Goal: Information Seeking & Learning: Learn about a topic

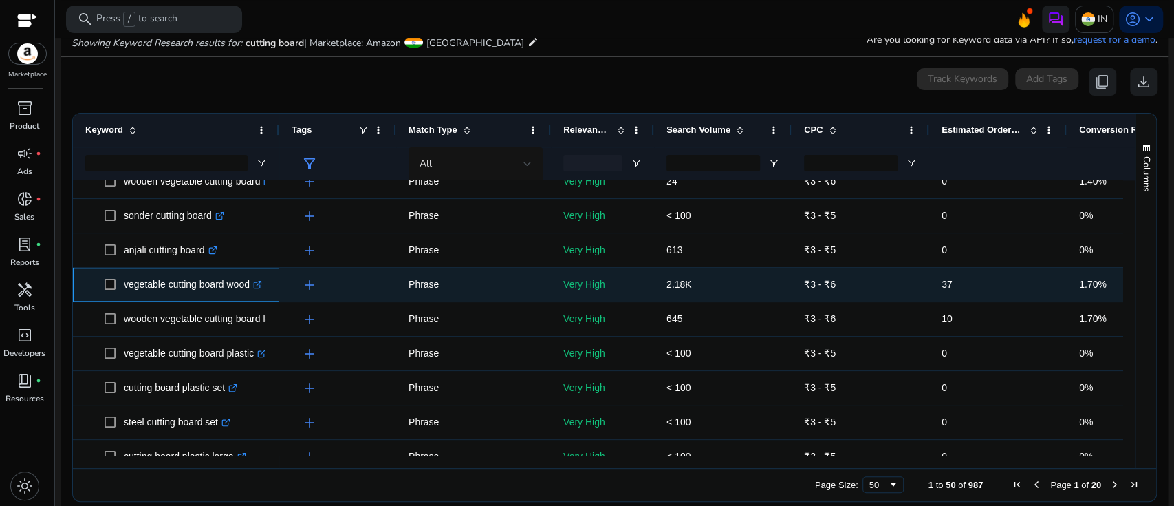
drag, startPoint x: 253, startPoint y: 284, endPoint x: 120, endPoint y: 277, distance: 133.7
click at [120, 277] on span "vegetable cutting board wood .st0{fill:#2c8af8}" at bounding box center [186, 284] width 162 height 28
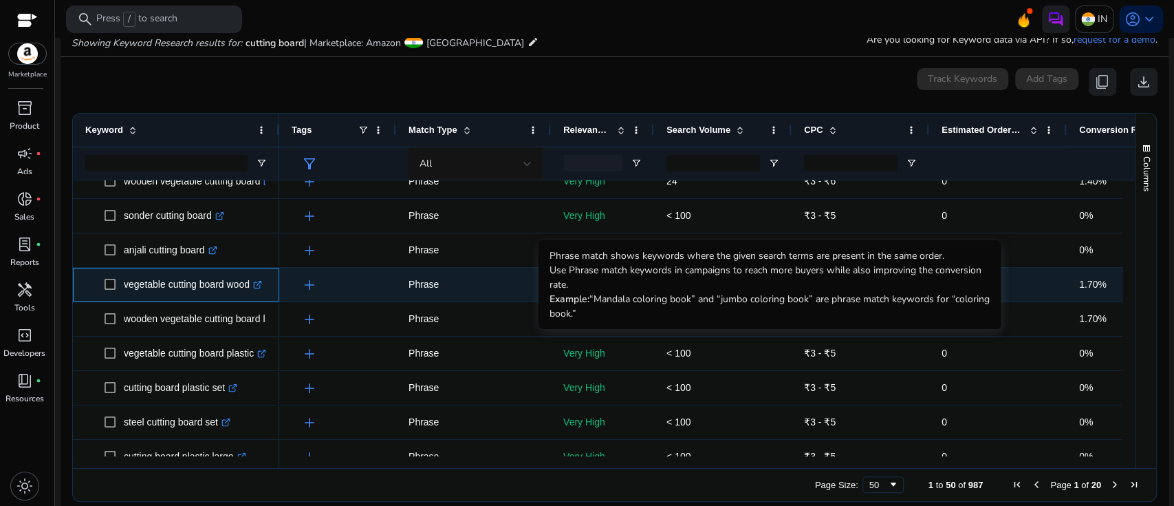
copy span "vegetable cutting board wood"
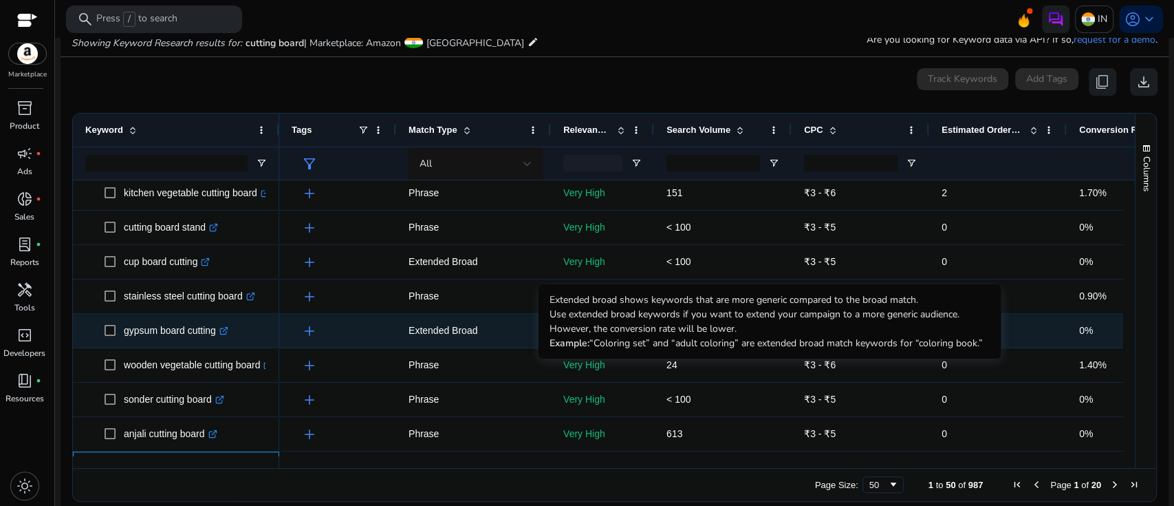
scroll to position [795, 0]
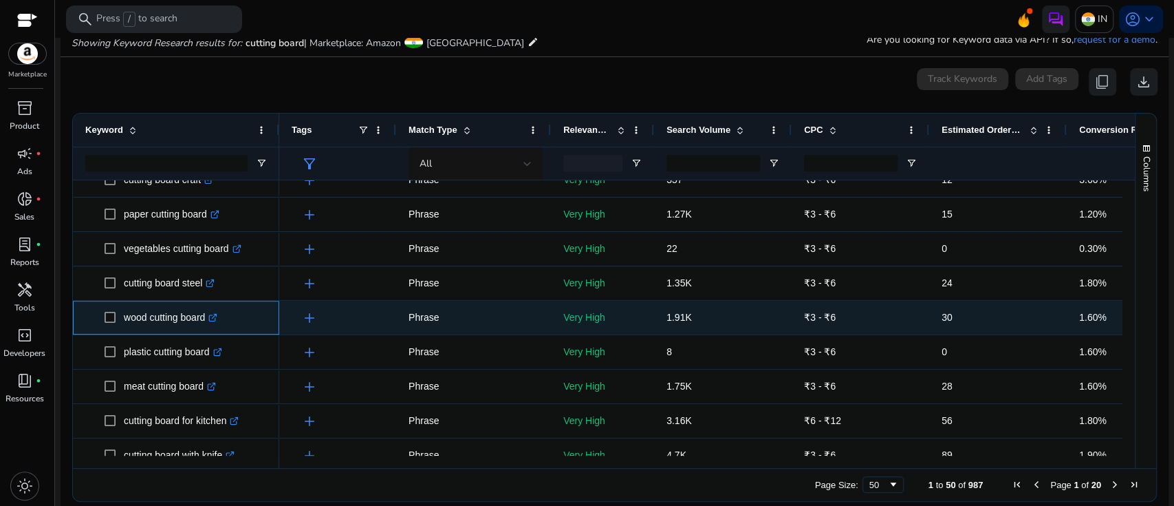
drag, startPoint x: 209, startPoint y: 317, endPoint x: 123, endPoint y: 321, distance: 86.1
click at [124, 321] on p "wood cutting board .st0{fill:#2c8af8}" at bounding box center [171, 317] width 94 height 28
copy p "wood cutting board"
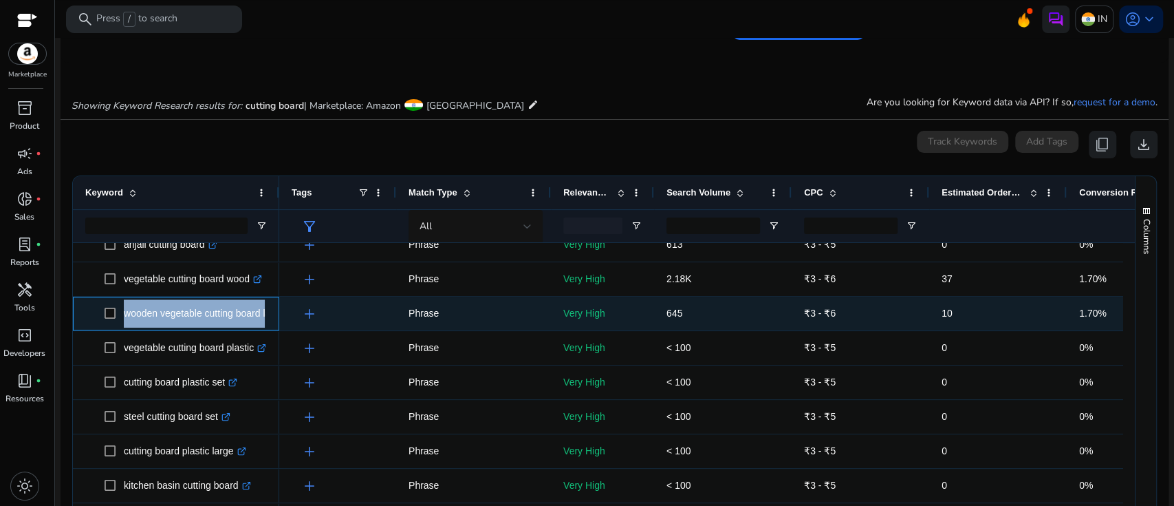
drag, startPoint x: 264, startPoint y: 312, endPoint x: 119, endPoint y: 316, distance: 145.2
click at [119, 316] on span "wooden vegetable cutting board large .st0{fill:#2c8af8}" at bounding box center [186, 313] width 162 height 28
copy span "wooden vegetable cutting board"
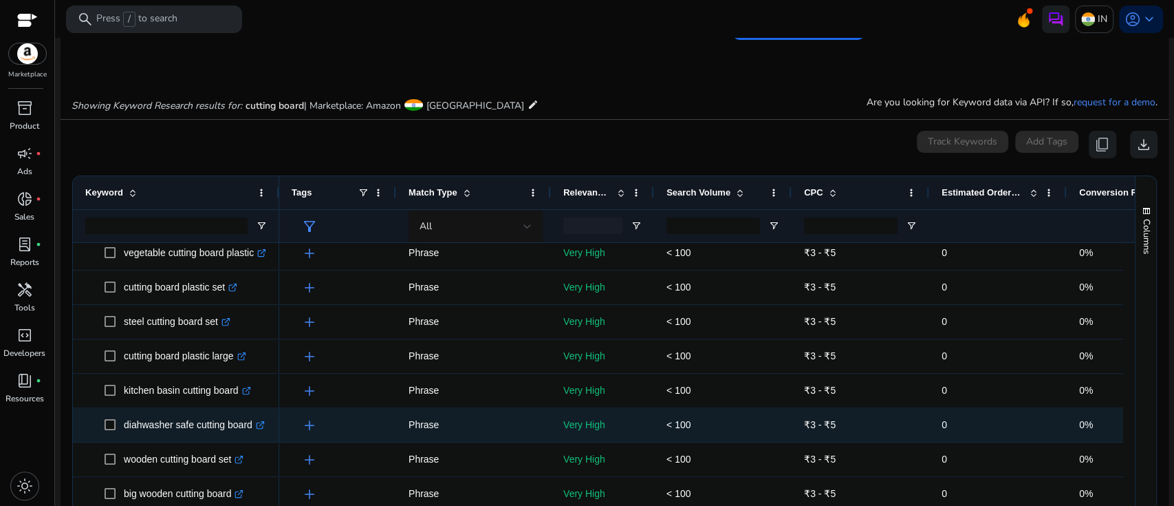
scroll to position [1150, 0]
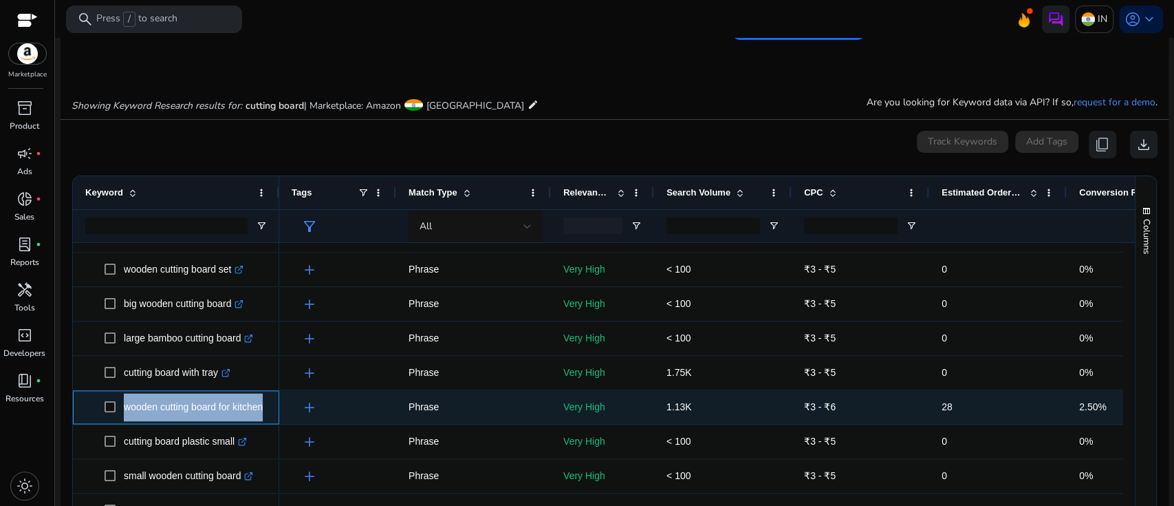
drag, startPoint x: 270, startPoint y: 407, endPoint x: 122, endPoint y: 410, distance: 147.3
click at [122, 410] on div "wooden cutting board for kitchen .st0{fill:#2c8af8}" at bounding box center [176, 407] width 206 height 34
copy span "wooden cutting board for kitchen .st0{fill:#2c8af8}"
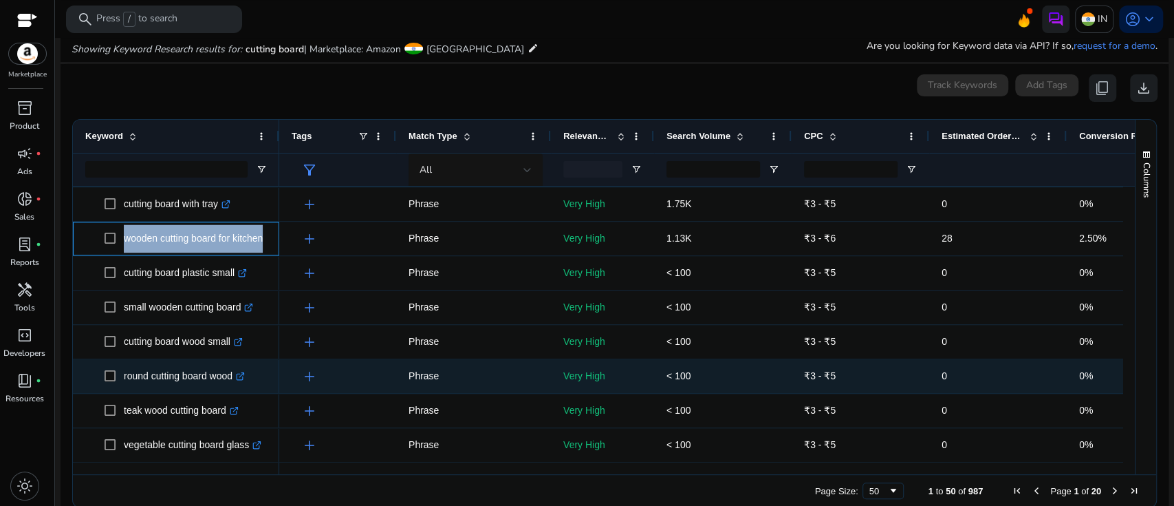
scroll to position [177, 0]
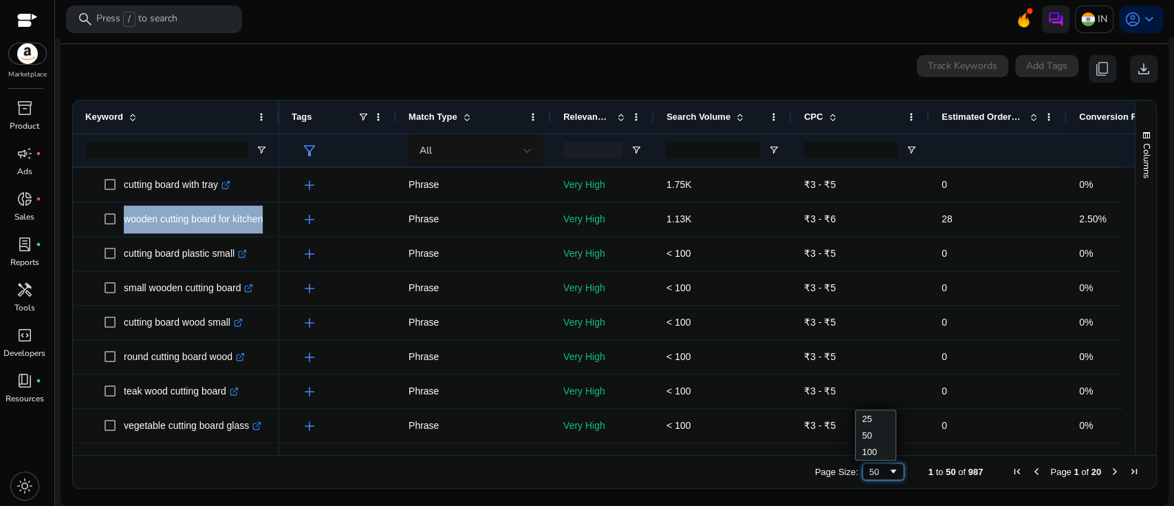
click at [870, 477] on div "50" at bounding box center [883, 471] width 41 height 17
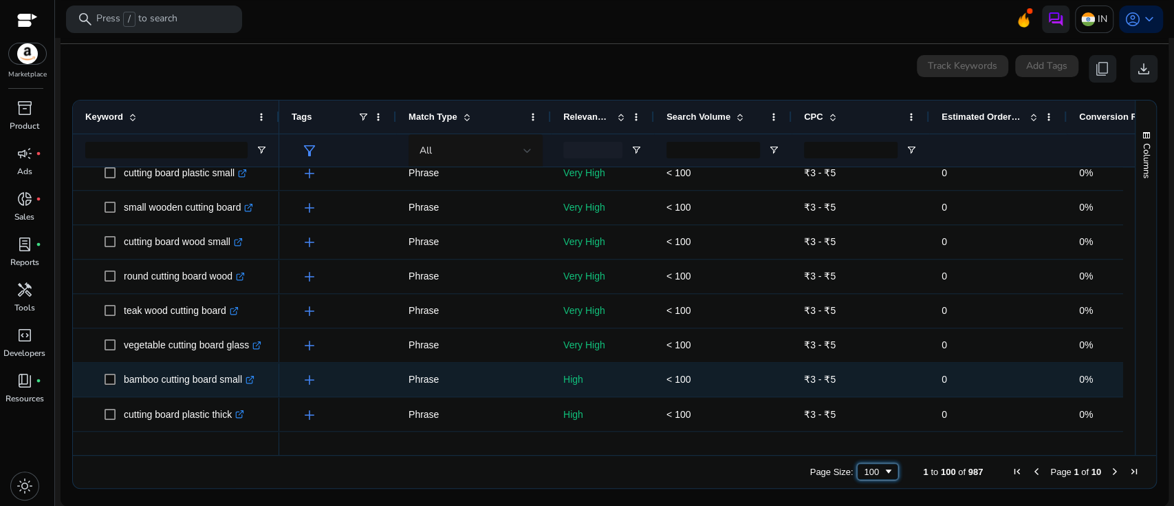
scroll to position [1537, 0]
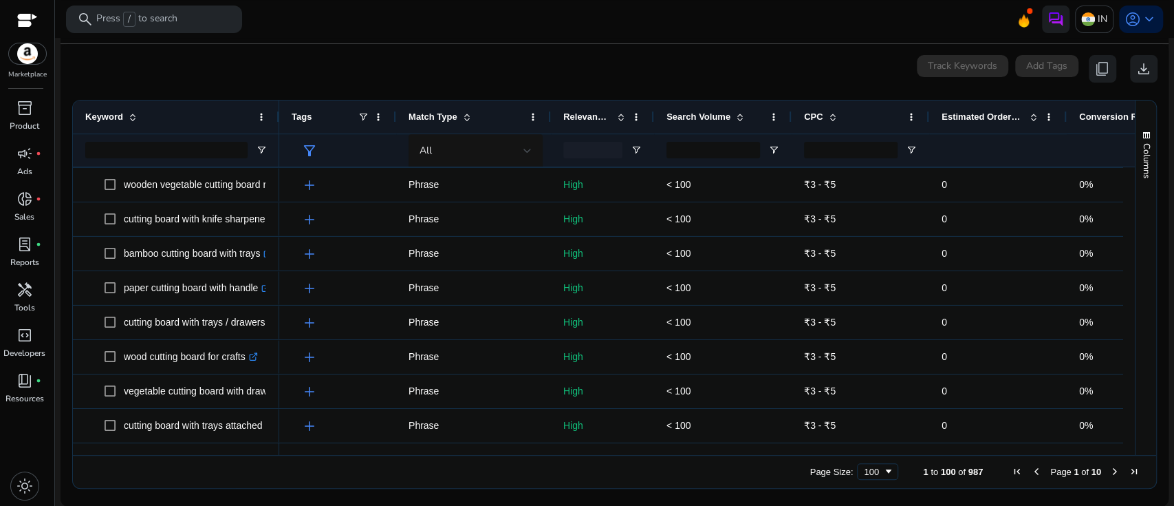
click at [1110, 471] on span "Next Page" at bounding box center [1115, 471] width 11 height 11
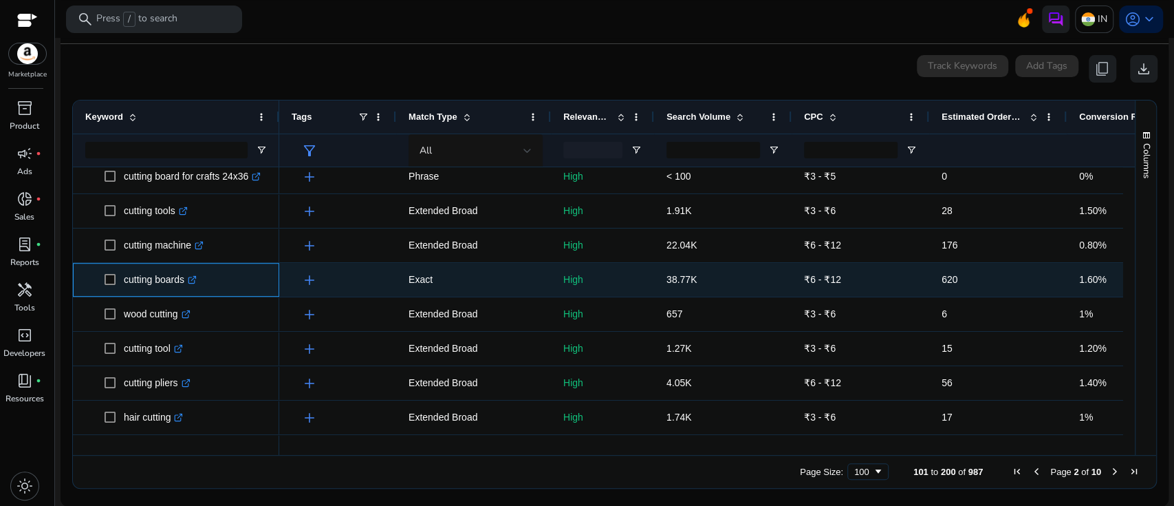
drag, startPoint x: 186, startPoint y: 277, endPoint x: 122, endPoint y: 283, distance: 65.0
click at [122, 283] on span "cutting boards .st0{fill:#2c8af8}" at bounding box center [186, 280] width 162 height 28
copy span "cutting boards"
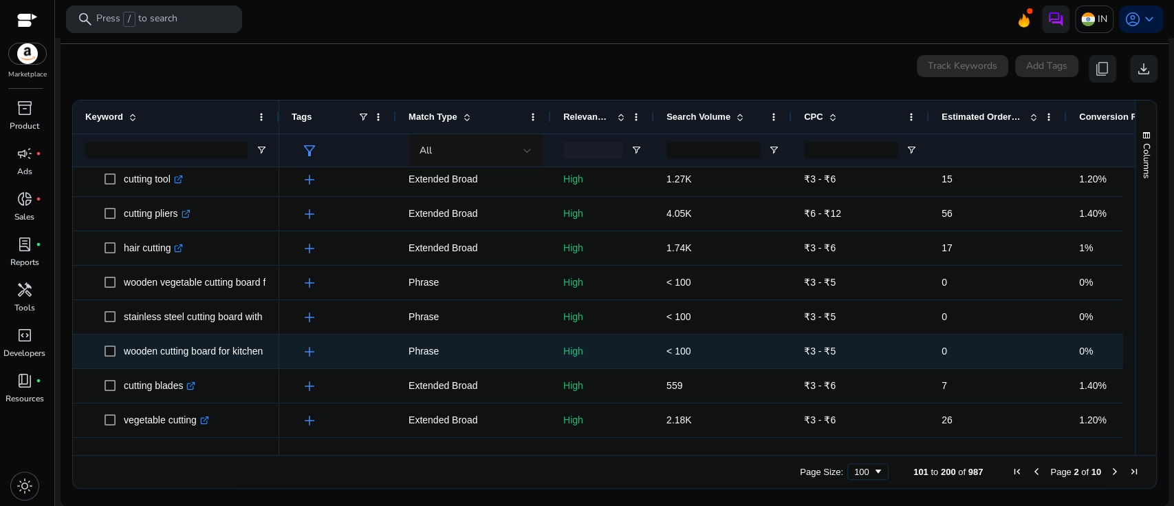
scroll to position [696, 0]
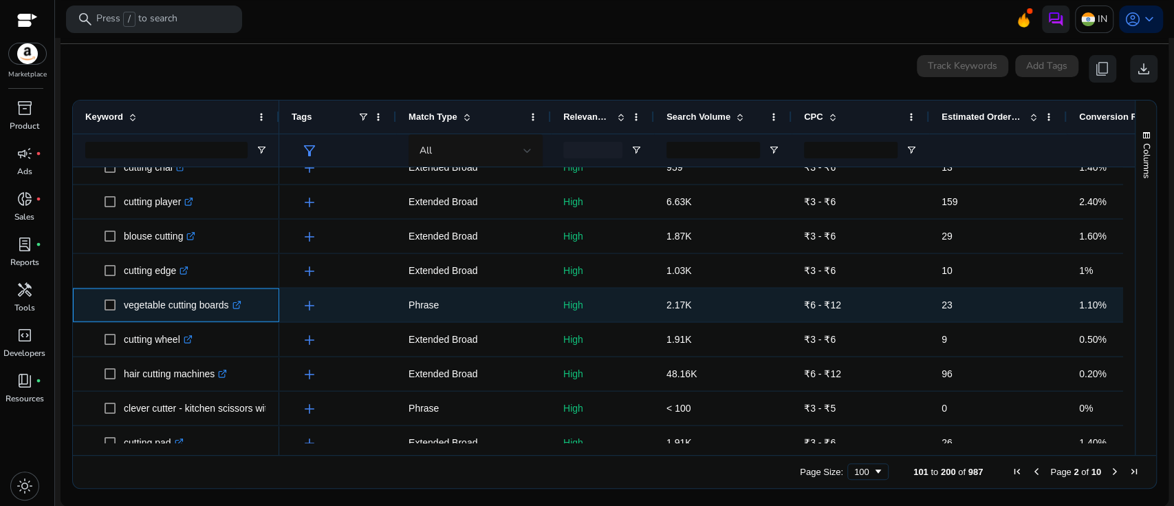
drag, startPoint x: 230, startPoint y: 301, endPoint x: 124, endPoint y: 300, distance: 106.0
click at [124, 300] on p "vegetable cutting boards .st0{fill:#2c8af8}" at bounding box center [183, 305] width 118 height 28
copy p "vegetable cutting boards"
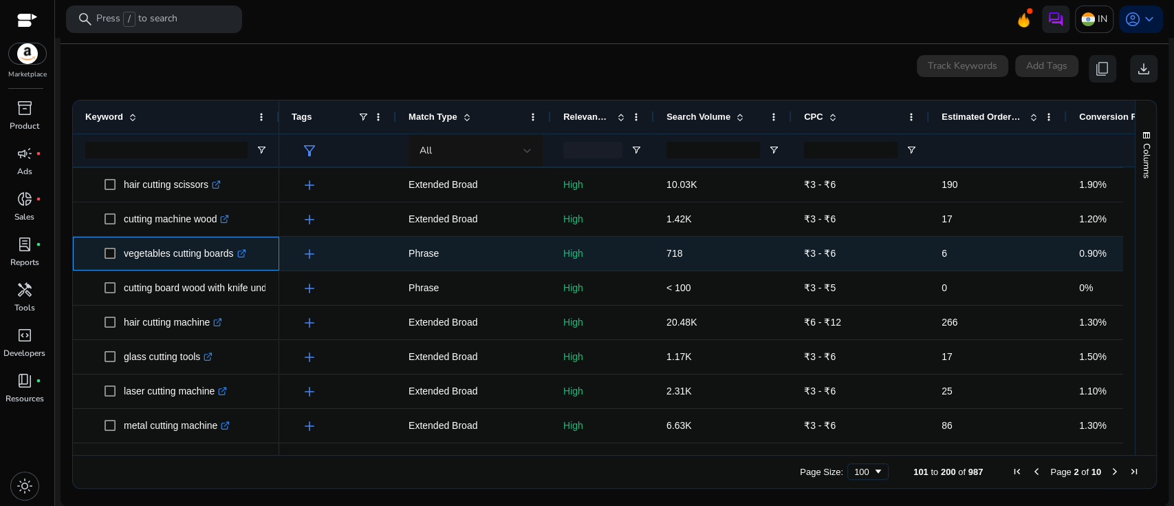
drag, startPoint x: 235, startPoint y: 253, endPoint x: 121, endPoint y: 252, distance: 114.2
click at [121, 252] on span "vegetables cutting boards .st0{fill:#2c8af8}" at bounding box center [186, 253] width 162 height 28
copy span "vegetables cutting boards"
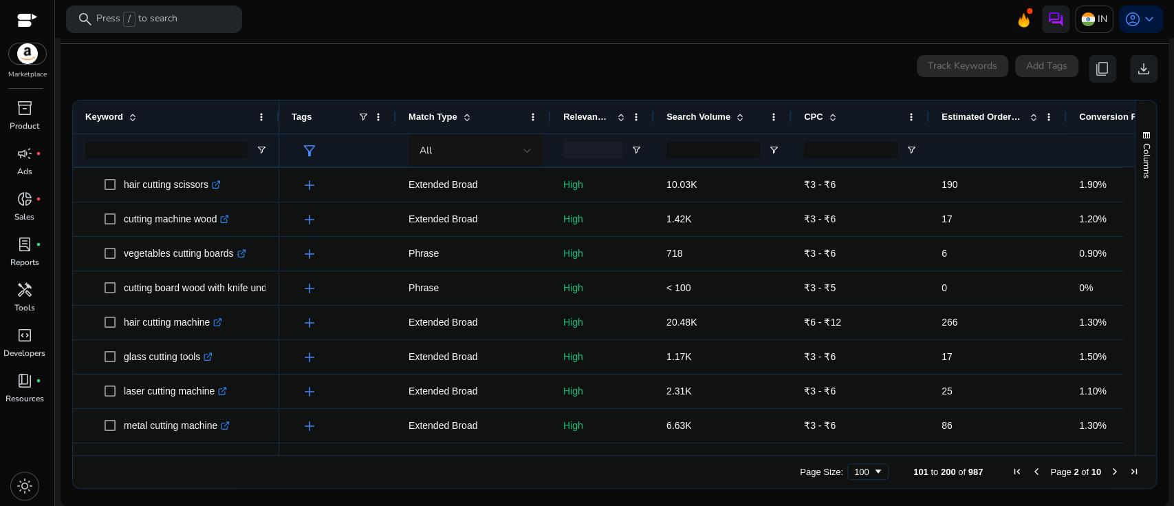
click at [1110, 471] on span "Next Page" at bounding box center [1115, 471] width 11 height 11
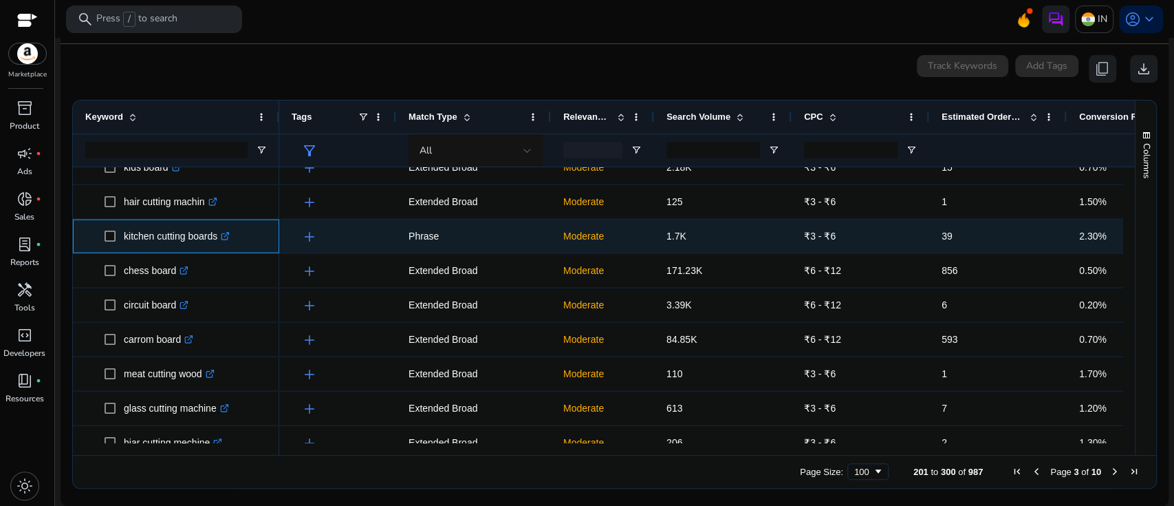
drag, startPoint x: 220, startPoint y: 238, endPoint x: 120, endPoint y: 235, distance: 100.5
click at [120, 235] on span "kitchen cutting boards .st0{fill:#2c8af8}" at bounding box center [186, 236] width 162 height 28
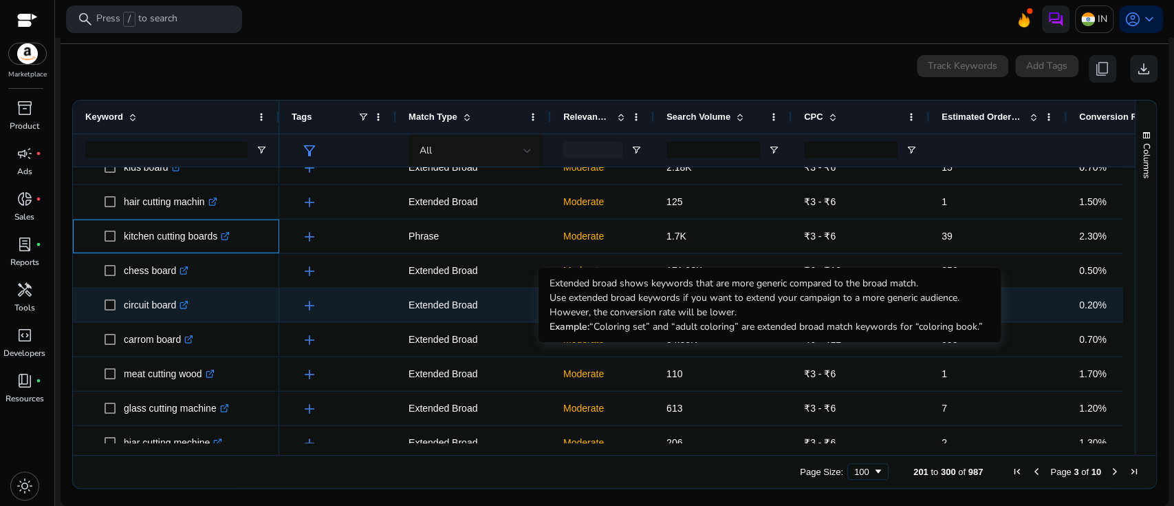
copy span "kitchen cutting boards"
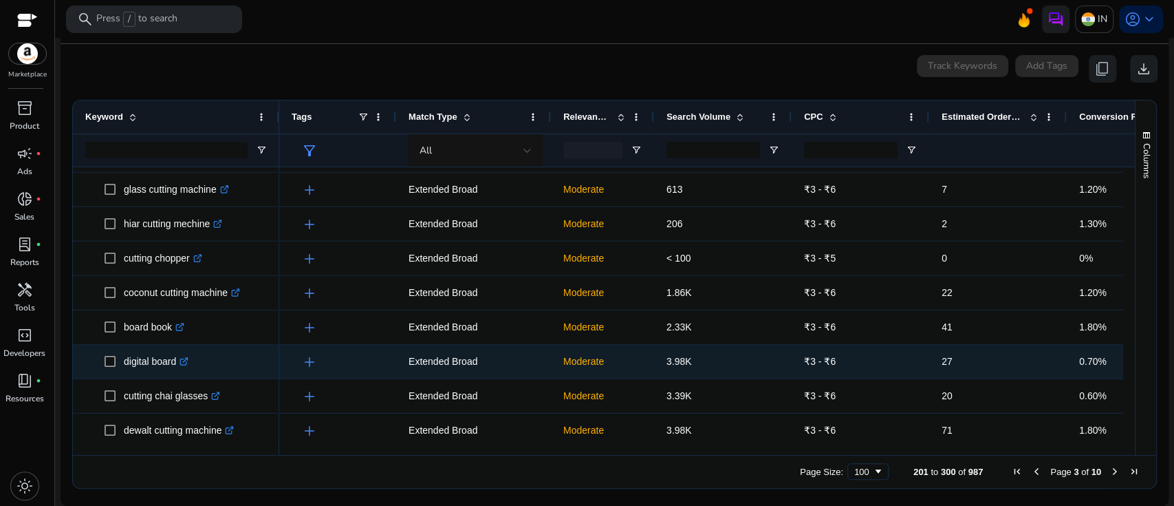
scroll to position [2639, 0]
